Goal: Transaction & Acquisition: Purchase product/service

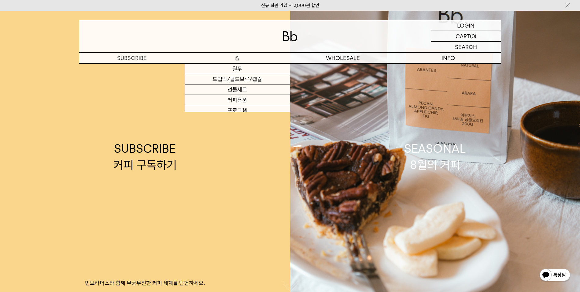
click at [256, 55] on p "숍" at bounding box center [238, 58] width 106 height 11
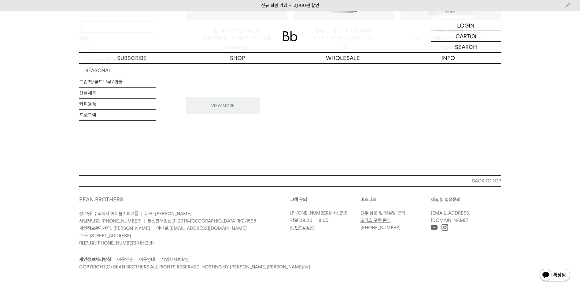
click at [233, 111] on button "VIEW MORE" at bounding box center [222, 105] width 73 height 17
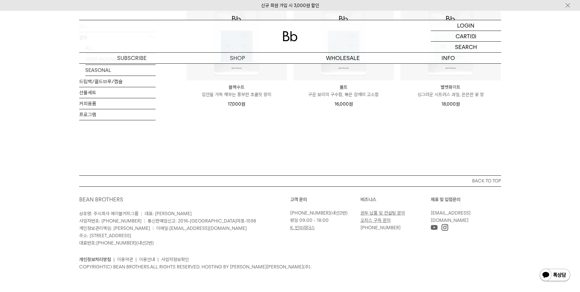
scroll to position [1272, 0]
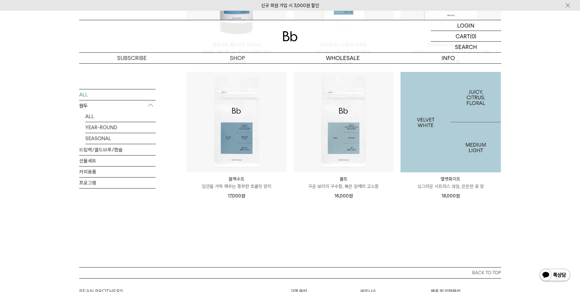
click at [484, 145] on img at bounding box center [451, 122] width 100 height 100
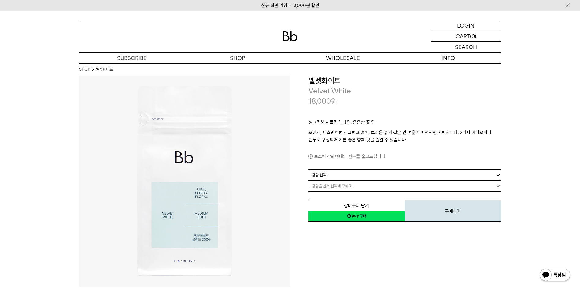
click at [451, 171] on link "= 용량 선택 =" at bounding box center [405, 174] width 193 height 11
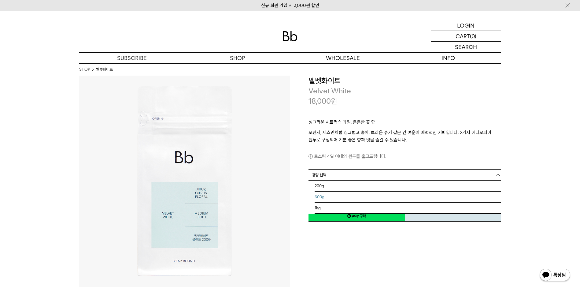
click at [410, 194] on li "600g" at bounding box center [408, 196] width 187 height 11
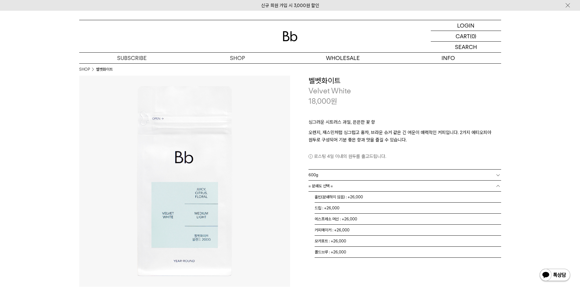
click at [405, 186] on link "= 분쇄도 선택 =" at bounding box center [405, 185] width 193 height 11
click at [403, 196] on li "홀빈(분쇄하지 않음) : +26,000" at bounding box center [408, 196] width 187 height 11
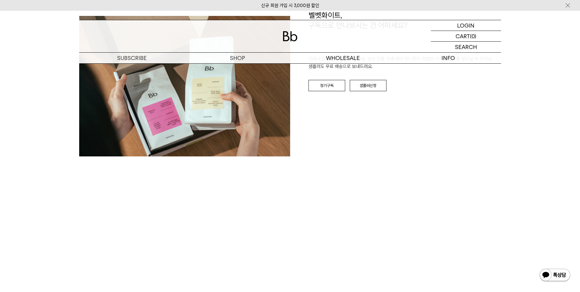
scroll to position [1040, 0]
